Goal: Information Seeking & Learning: Learn about a topic

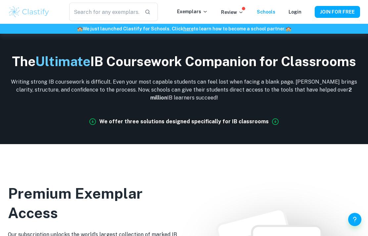
scroll to position [432, 0]
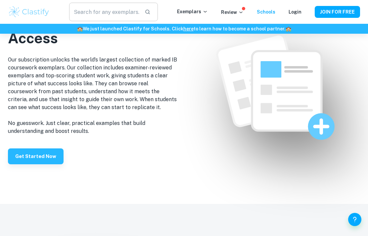
click at [152, 17] on button "button" at bounding box center [147, 11] width 11 height 11
click at [139, 8] on input "text" at bounding box center [104, 12] width 70 height 19
click at [77, 12] on input "text" at bounding box center [104, 12] width 70 height 19
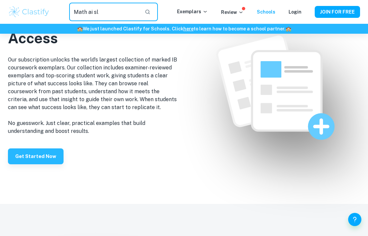
type input "Math ai sl"
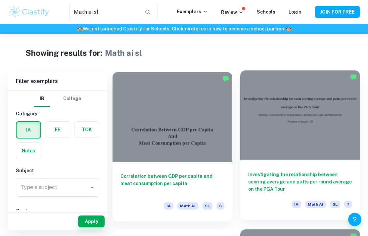
click at [336, 178] on h6 "Investigating the relationship between scoring average and putts per round aver…" at bounding box center [300, 182] width 104 height 22
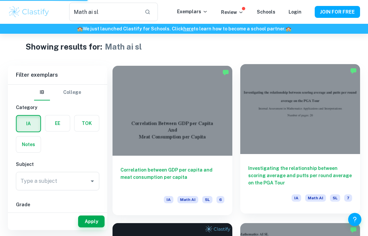
click at [333, 149] on div at bounding box center [300, 109] width 120 height 90
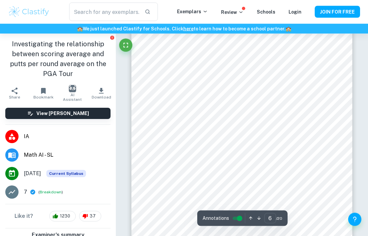
scroll to position [1716, 0]
type input "8"
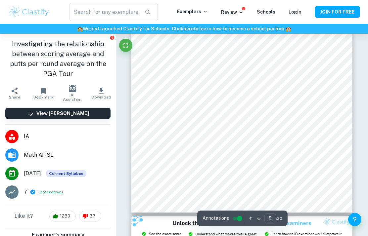
scroll to position [2349, 0]
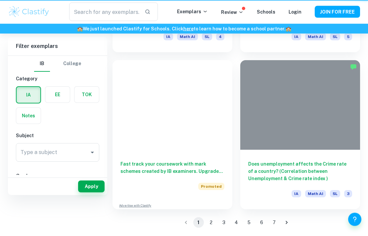
type input "Math ai sl"
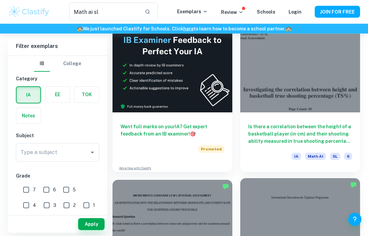
scroll to position [214, 0]
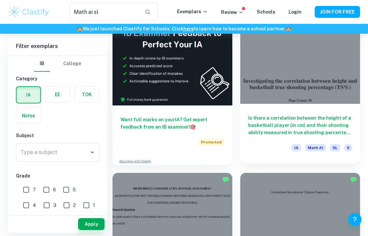
click at [307, 134] on h6 "Is there a correlation between the height of a basketball player (in cm) and th…" at bounding box center [300, 125] width 104 height 22
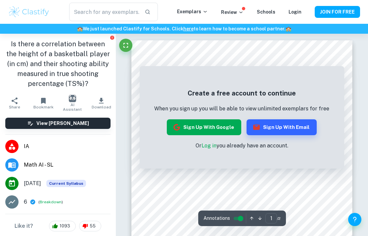
click at [224, 126] on button "Sign up with Google" at bounding box center [204, 127] width 74 height 16
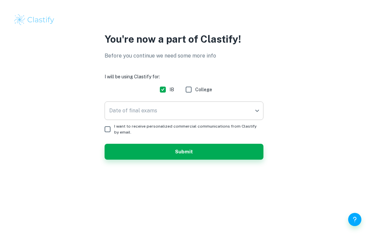
click at [112, 110] on body "We value your privacy We use cookies to enhance your browsing experience, serve…" at bounding box center [184, 118] width 368 height 236
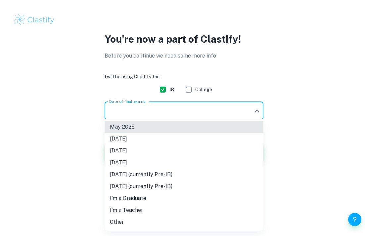
click at [113, 153] on li "[DATE]" at bounding box center [184, 151] width 159 height 12
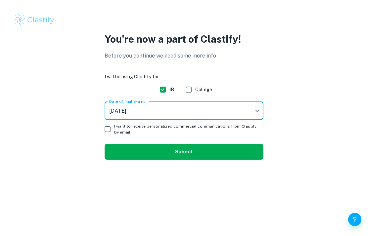
click at [107, 153] on button "Submit" at bounding box center [184, 152] width 159 height 16
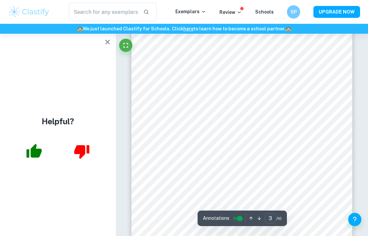
scroll to position [731, 0]
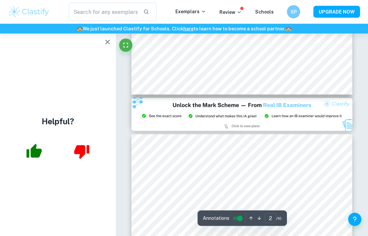
type input "3"
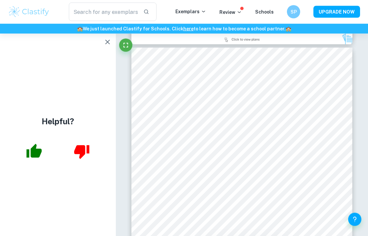
scroll to position [696, 0]
